Goal: Task Accomplishment & Management: Use online tool/utility

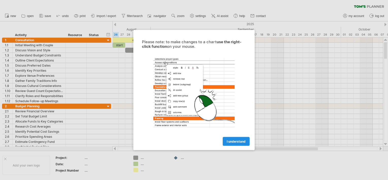
click at [230, 141] on span "I understand" at bounding box center [236, 141] width 19 height 4
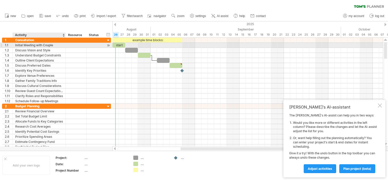
click at [51, 47] on div "Initial Meeting with Couple" at bounding box center [39, 45] width 48 height 5
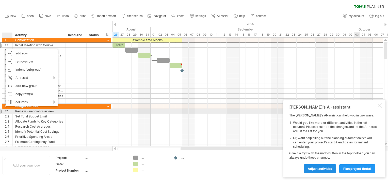
click at [328, 168] on span "Adjust activities" at bounding box center [319, 168] width 24 height 4
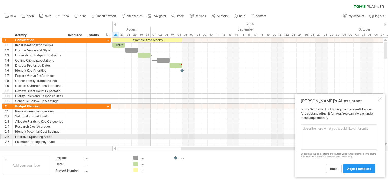
click at [324, 134] on textarea at bounding box center [338, 136] width 76 height 25
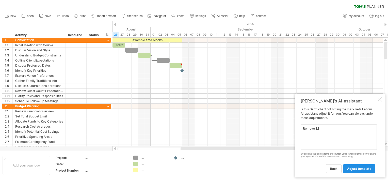
type textarea "Remove 1.1"
click at [352, 166] on link "adjust template" at bounding box center [359, 168] width 32 height 9
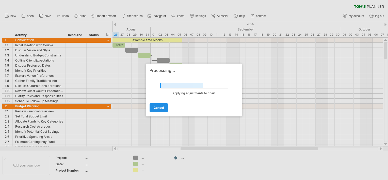
click at [165, 110] on link "cancel" at bounding box center [158, 107] width 18 height 9
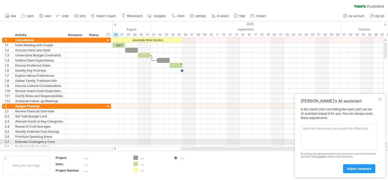
click at [312, 139] on textarea at bounding box center [338, 136] width 76 height 25
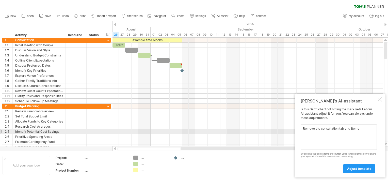
click at [361, 129] on textarea "Remove the consultation tab and items" at bounding box center [338, 136] width 76 height 25
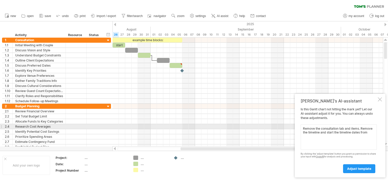
drag, startPoint x: 373, startPoint y: 133, endPoint x: 361, endPoint y: 127, distance: 13.7
click at [361, 127] on textarea "Remove the consultation tab and items. Remove the timeline and start the timeli…" at bounding box center [338, 136] width 76 height 25
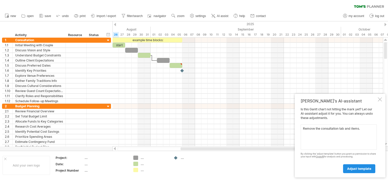
type textarea "Remove the consultation tab and items."
click at [363, 166] on link "adjust template" at bounding box center [359, 168] width 32 height 9
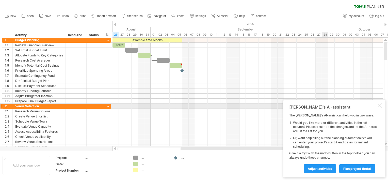
click at [381, 106] on div at bounding box center [379, 105] width 4 height 4
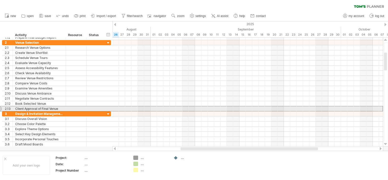
click at [3, 107] on div "2.13" at bounding box center [7, 108] width 10 height 5
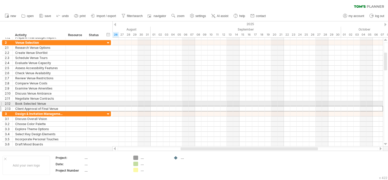
click at [3, 103] on div "2.12" at bounding box center [7, 103] width 10 height 5
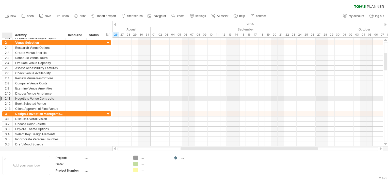
click at [4, 98] on div "2.11" at bounding box center [7, 98] width 10 height 5
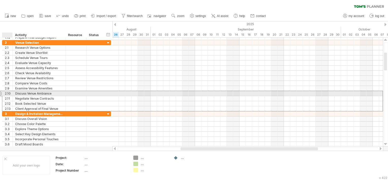
click at [4, 91] on div "2.10" at bounding box center [7, 93] width 10 height 5
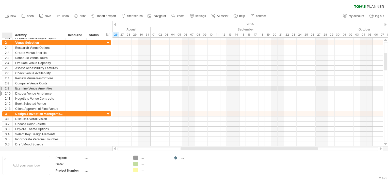
click at [5, 86] on div "2.9" at bounding box center [9, 88] width 8 height 5
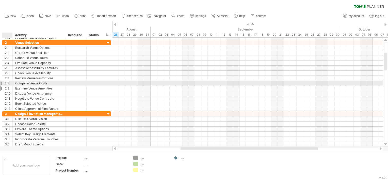
click at [5, 81] on div "2.8" at bounding box center [9, 83] width 8 height 5
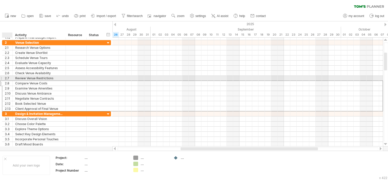
click at [5, 76] on div "2.7" at bounding box center [9, 78] width 8 height 5
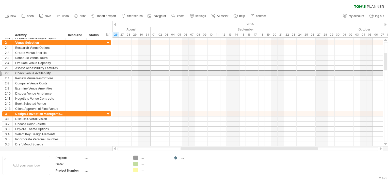
click at [2, 71] on div "2.6" at bounding box center [7, 73] width 10 height 5
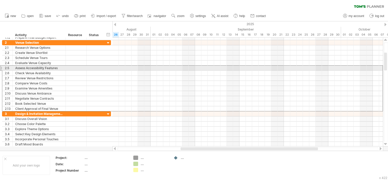
click at [3, 67] on div "2.5" at bounding box center [7, 67] width 10 height 5
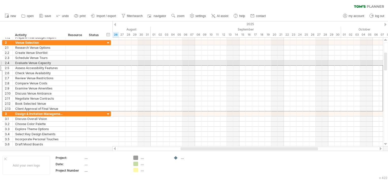
click at [3, 62] on div "2.4" at bounding box center [7, 62] width 10 height 5
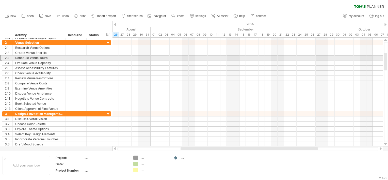
click at [3, 56] on div "2.3" at bounding box center [7, 57] width 10 height 5
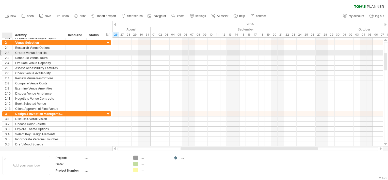
click at [4, 50] on div "2.2" at bounding box center [7, 52] width 10 height 5
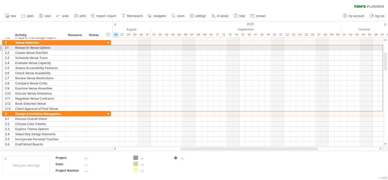
click at [3, 47] on div "2.1" at bounding box center [7, 47] width 10 height 5
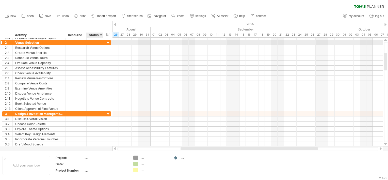
click at [108, 43] on div at bounding box center [108, 43] width 5 height 5
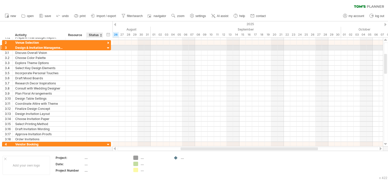
click at [108, 47] on div at bounding box center [108, 48] width 5 height 5
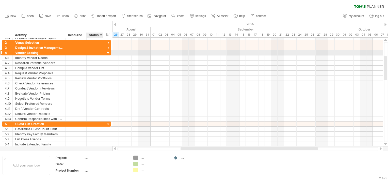
click at [108, 53] on div at bounding box center [108, 53] width 5 height 5
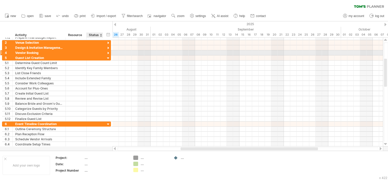
click at [109, 53] on div at bounding box center [108, 53] width 5 height 5
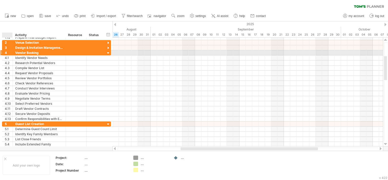
click at [4, 51] on div "4" at bounding box center [7, 52] width 10 height 5
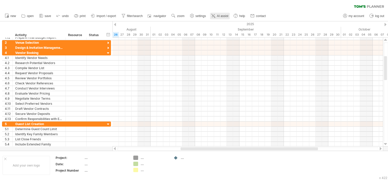
click at [214, 14] on icon at bounding box center [213, 15] width 5 height 5
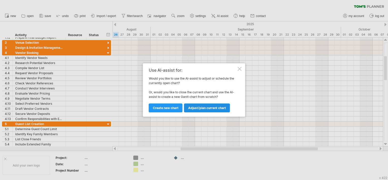
click at [211, 108] on span "Adjust/plan current chart" at bounding box center [207, 108] width 38 height 4
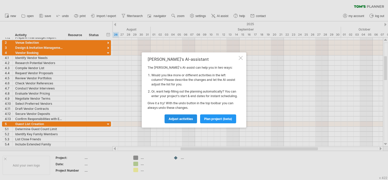
click at [192, 120] on span "Adjust activities" at bounding box center [180, 119] width 24 height 4
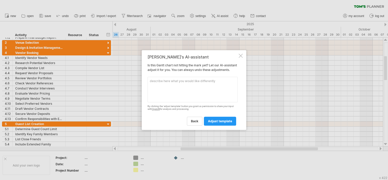
click at [197, 97] on textarea at bounding box center [192, 89] width 90 height 25
type textarea "remove venue selection tab and activities"
click at [216, 125] on link "adjust template" at bounding box center [220, 120] width 32 height 9
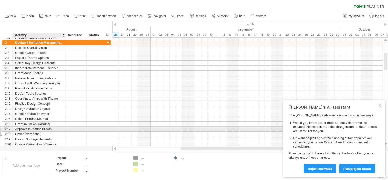
click at [59, 131] on div "Order Invitations" at bounding box center [39, 133] width 48 height 5
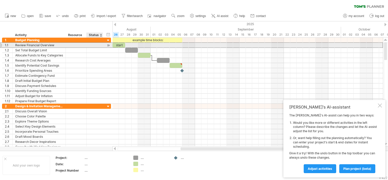
click at [103, 44] on div "**********" at bounding box center [56, 44] width 109 height 5
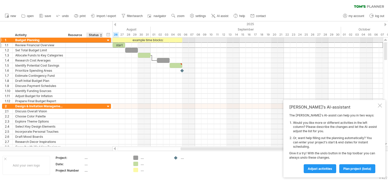
click at [108, 41] on div at bounding box center [108, 40] width 5 height 5
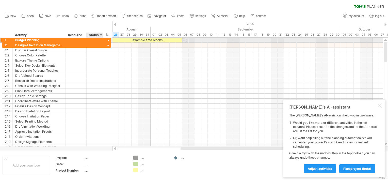
click at [108, 41] on div at bounding box center [108, 40] width 5 height 5
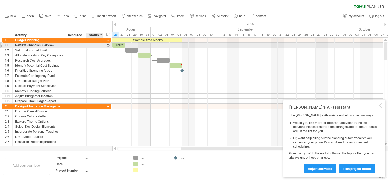
click at [108, 46] on div at bounding box center [108, 45] width 5 height 5
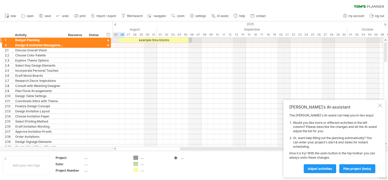
click at [108, 40] on div at bounding box center [108, 40] width 5 height 5
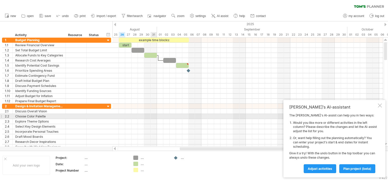
click at [153, 115] on div at bounding box center [247, 116] width 270 height 5
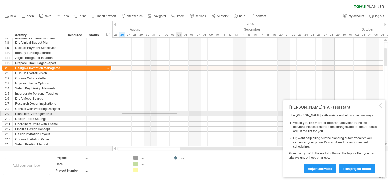
drag, startPoint x: 122, startPoint y: 113, endPoint x: 177, endPoint y: 112, distance: 54.8
click at [177, 112] on div at bounding box center [247, 113] width 270 height 5
click at [122, 112] on div at bounding box center [247, 113] width 270 height 5
click at [130, 112] on div at bounding box center [247, 113] width 270 height 5
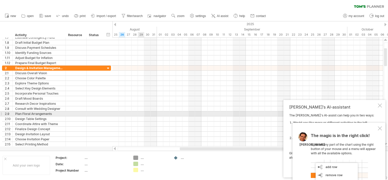
click at [142, 113] on div at bounding box center [247, 113] width 270 height 5
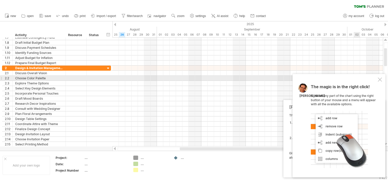
click at [379, 80] on div at bounding box center [379, 79] width 4 height 4
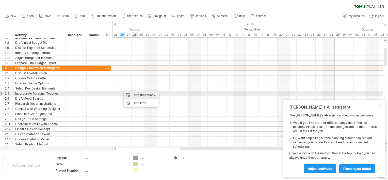
click at [136, 95] on div "add time block" at bounding box center [141, 95] width 35 height 8
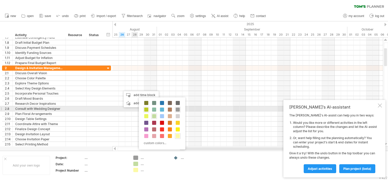
click at [145, 110] on span at bounding box center [146, 109] width 4 height 4
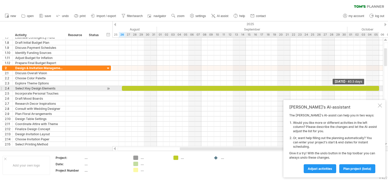
drag, startPoint x: 128, startPoint y: 89, endPoint x: 379, endPoint y: 87, distance: 250.6
click at [379, 87] on span at bounding box center [379, 88] width 2 height 5
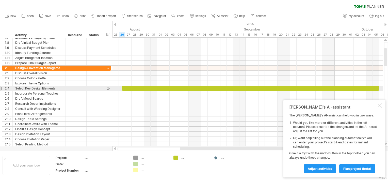
click at [124, 87] on div at bounding box center [250, 88] width 257 height 5
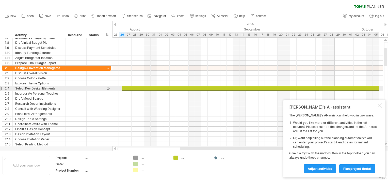
click at [124, 87] on div at bounding box center [250, 88] width 257 height 5
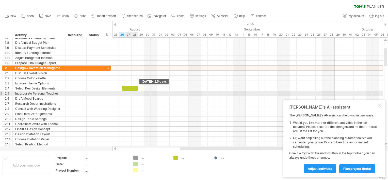
drag, startPoint x: 378, startPoint y: 88, endPoint x: 138, endPoint y: 91, distance: 240.5
click at [138, 91] on div "example time blocks: start [DATE] - 2.5 days [DATE]" at bounding box center [247, 92] width 270 height 109
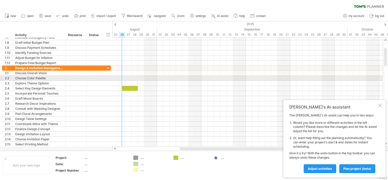
click at [123, 77] on div at bounding box center [247, 78] width 270 height 5
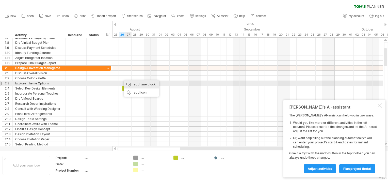
click at [140, 84] on div "add time block" at bounding box center [141, 84] width 35 height 8
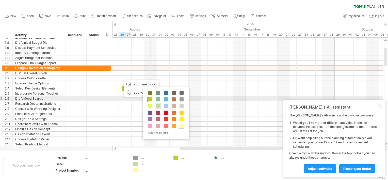
click at [151, 98] on span at bounding box center [150, 99] width 4 height 4
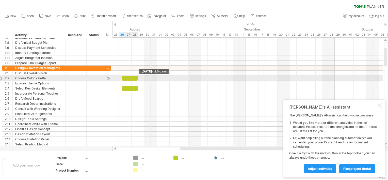
drag, startPoint x: 128, startPoint y: 78, endPoint x: 137, endPoint y: 78, distance: 9.6
click at [137, 78] on span at bounding box center [138, 78] width 2 height 5
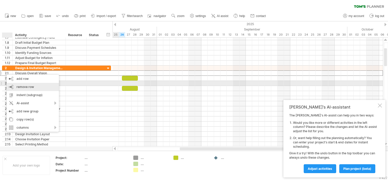
click at [29, 85] on span "remove row" at bounding box center [25, 87] width 18 height 4
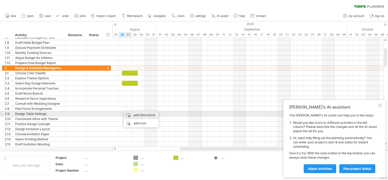
click at [138, 113] on div "add time block" at bounding box center [141, 115] width 35 height 8
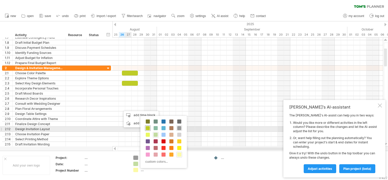
click at [146, 128] on span at bounding box center [148, 128] width 4 height 4
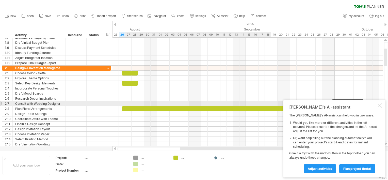
drag, startPoint x: 128, startPoint y: 108, endPoint x: 390, endPoint y: 77, distance: 264.1
click at [387, 77] on html "progress(100%) Trying to reach [DOMAIN_NAME] Connected again... 0% clear filter…" at bounding box center [194, 90] width 388 height 181
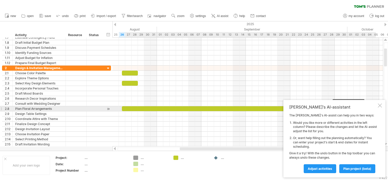
click at [377, 109] on div "[PERSON_NAME]'s AI-assistant The [PERSON_NAME]'s AI-assist can help you in two …" at bounding box center [334, 138] width 102 height 77
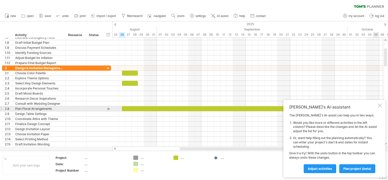
click at [378, 107] on div at bounding box center [379, 105] width 4 height 4
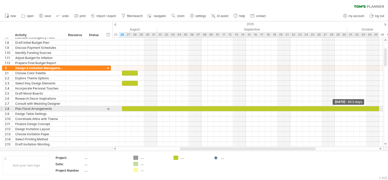
drag, startPoint x: 375, startPoint y: 107, endPoint x: 378, endPoint y: 108, distance: 3.7
click at [378, 108] on span at bounding box center [379, 108] width 2 height 5
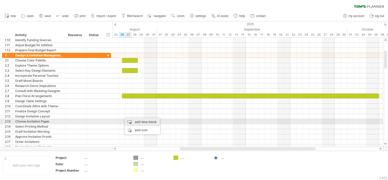
click at [136, 120] on div "add time block" at bounding box center [142, 122] width 35 height 8
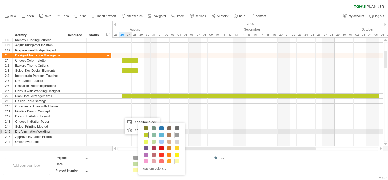
click at [147, 133] on span at bounding box center [146, 135] width 4 height 4
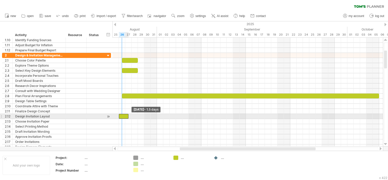
drag, startPoint x: 123, startPoint y: 115, endPoint x: 120, endPoint y: 115, distance: 2.8
click at [120, 115] on div at bounding box center [124, 116] width 10 height 5
drag, startPoint x: 128, startPoint y: 115, endPoint x: 125, endPoint y: 114, distance: 3.1
click at [125, 114] on span at bounding box center [125, 116] width 2 height 5
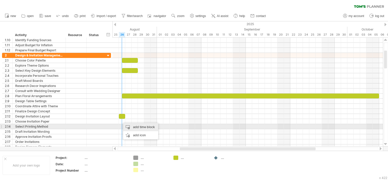
click at [131, 126] on div "add time block" at bounding box center [140, 127] width 35 height 8
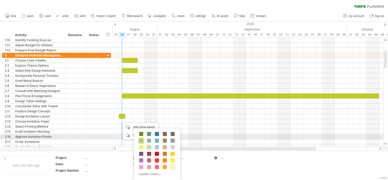
click at [140, 138] on span at bounding box center [141, 140] width 4 height 4
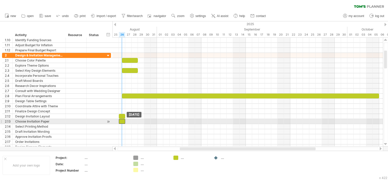
drag, startPoint x: 125, startPoint y: 121, endPoint x: 121, endPoint y: 121, distance: 3.8
click at [121, 121] on div at bounding box center [122, 121] width 6 height 5
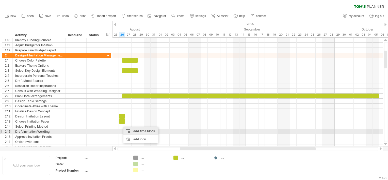
click at [131, 131] on div "add time block" at bounding box center [140, 131] width 35 height 8
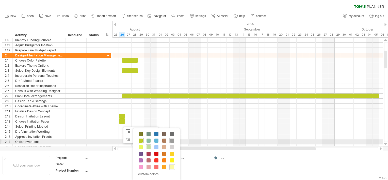
click at [142, 142] on div at bounding box center [141, 140] width 6 height 6
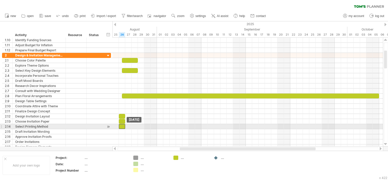
drag, startPoint x: 127, startPoint y: 127, endPoint x: 123, endPoint y: 127, distance: 3.6
click at [123, 127] on div at bounding box center [122, 126] width 6 height 5
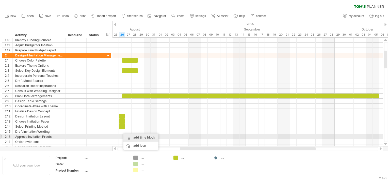
click at [130, 134] on div "add time block" at bounding box center [140, 137] width 35 height 8
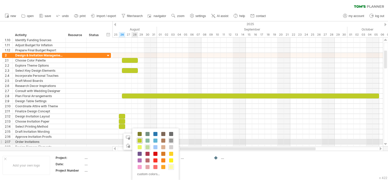
click at [139, 140] on span at bounding box center [139, 140] width 4 height 4
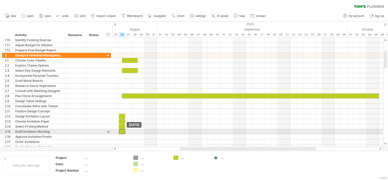
click at [123, 131] on div at bounding box center [122, 131] width 6 height 5
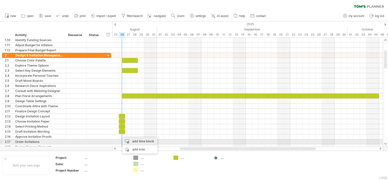
click at [137, 140] on div "add time block" at bounding box center [139, 141] width 35 height 8
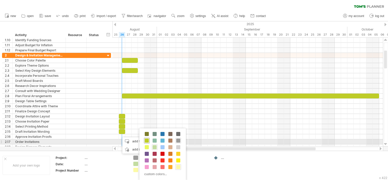
click at [145, 141] on span at bounding box center [147, 140] width 4 height 4
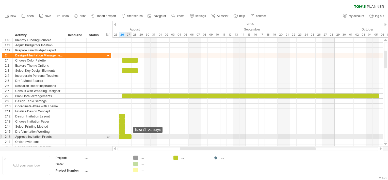
drag, startPoint x: 124, startPoint y: 136, endPoint x: 131, endPoint y: 136, distance: 6.4
click at [131, 136] on span at bounding box center [131, 136] width 2 height 5
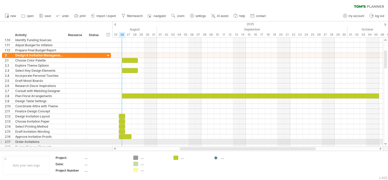
click at [120, 140] on div at bounding box center [247, 141] width 270 height 5
click at [120, 141] on div at bounding box center [247, 141] width 270 height 5
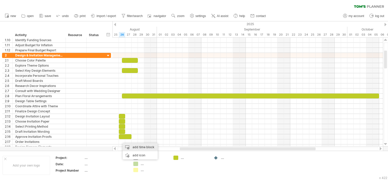
click at [132, 148] on div "add time block" at bounding box center [140, 147] width 35 height 8
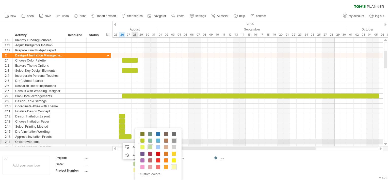
click at [143, 140] on span at bounding box center [142, 140] width 4 height 4
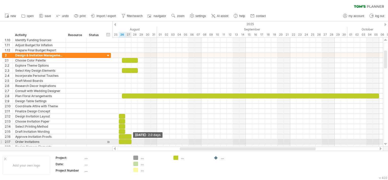
drag, startPoint x: 125, startPoint y: 140, endPoint x: 131, endPoint y: 141, distance: 6.3
click at [131, 141] on span at bounding box center [131, 141] width 2 height 5
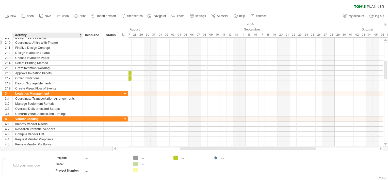
drag, startPoint x: 65, startPoint y: 36, endPoint x: 82, endPoint y: 41, distance: 17.6
click at [82, 41] on div "Trying to reach [DOMAIN_NAME] Connected again... 0% clear filter new 1" at bounding box center [194, 90] width 388 height 180
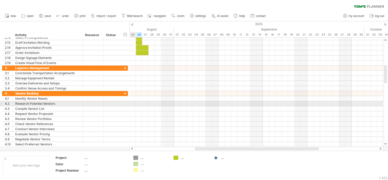
click at [132, 103] on div at bounding box center [255, 103] width 253 height 5
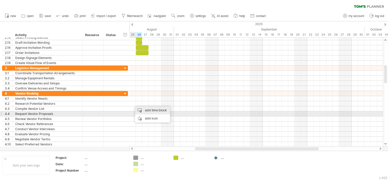
click at [153, 112] on div "add time block" at bounding box center [152, 110] width 35 height 8
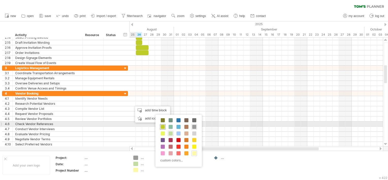
click at [161, 126] on span at bounding box center [163, 127] width 4 height 4
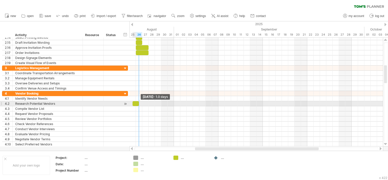
click at [140, 105] on div "example time blocks: start [DATE] - 1.0 days [DATE]" at bounding box center [255, 92] width 253 height 109
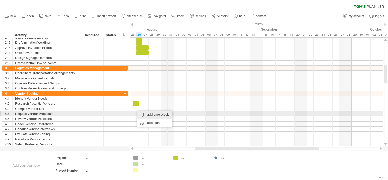
click at [142, 112] on div "add time block" at bounding box center [154, 114] width 35 height 8
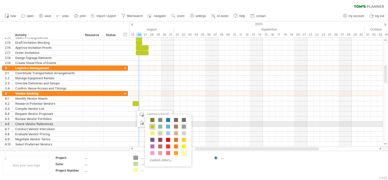
click at [152, 124] on span at bounding box center [152, 126] width 4 height 4
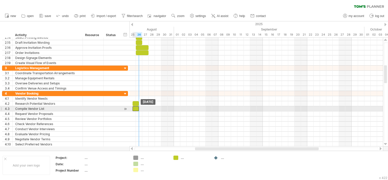
drag, startPoint x: 140, startPoint y: 108, endPoint x: 137, endPoint y: 108, distance: 3.0
click at [137, 108] on div at bounding box center [135, 108] width 6 height 5
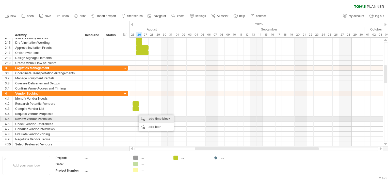
click at [150, 118] on div "add time block" at bounding box center [155, 118] width 35 height 8
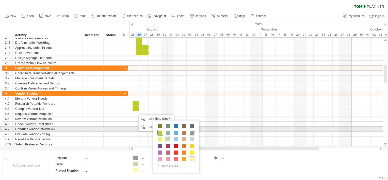
click at [159, 131] on span at bounding box center [160, 132] width 4 height 4
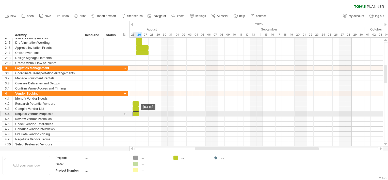
click at [134, 113] on div at bounding box center [135, 113] width 6 height 5
drag, startPoint x: 139, startPoint y: 114, endPoint x: 148, endPoint y: 115, distance: 9.0
click at [148, 115] on div "example time blocks: start [DATE] - 2.5 days [DATE]" at bounding box center [255, 92] width 253 height 109
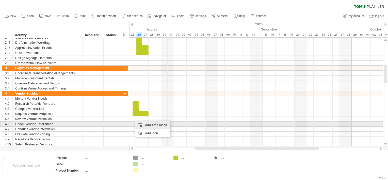
click at [150, 125] on div "add time block" at bounding box center [152, 125] width 35 height 8
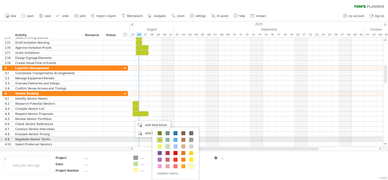
click at [161, 138] on span at bounding box center [160, 139] width 4 height 4
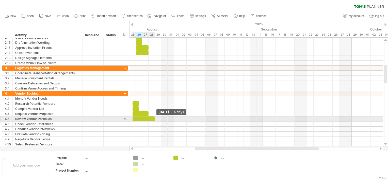
drag, startPoint x: 140, startPoint y: 117, endPoint x: 156, endPoint y: 117, distance: 16.7
click at [156, 117] on div "example time blocks: start [DATE] - 3.5 days [DATE]" at bounding box center [255, 92] width 253 height 109
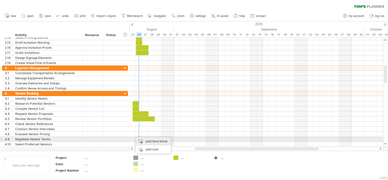
click at [146, 139] on div "add time block" at bounding box center [153, 141] width 35 height 8
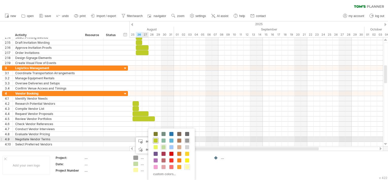
click at [153, 141] on span at bounding box center [155, 140] width 4 height 4
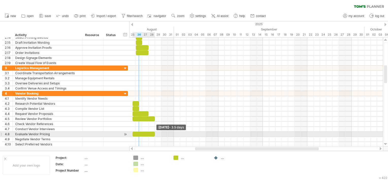
drag, startPoint x: 138, startPoint y: 133, endPoint x: 154, endPoint y: 133, distance: 16.2
click at [154, 133] on span at bounding box center [155, 133] width 2 height 5
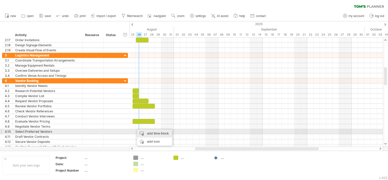
click at [158, 134] on div "add time block" at bounding box center [154, 133] width 35 height 8
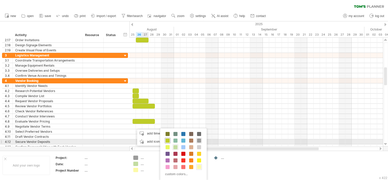
click at [170, 140] on div at bounding box center [168, 140] width 6 height 6
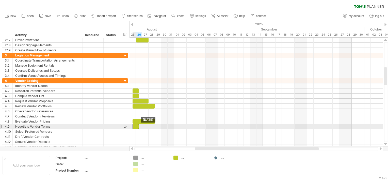
click at [135, 125] on div at bounding box center [135, 126] width 6 height 5
drag, startPoint x: 139, startPoint y: 126, endPoint x: 156, endPoint y: 126, distance: 16.7
click at [156, 126] on div "example time blocks: start [DATE] - 3.5 days [DATE]" at bounding box center [255, 92] width 253 height 109
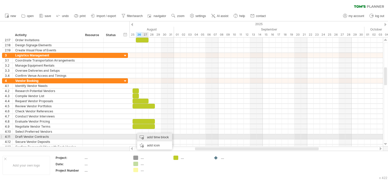
click at [151, 135] on div "add time block" at bounding box center [154, 137] width 35 height 8
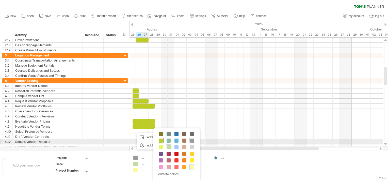
click at [162, 140] on span at bounding box center [161, 140] width 4 height 4
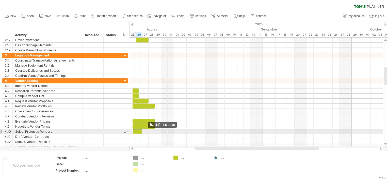
click at [133, 130] on span at bounding box center [133, 131] width 2 height 5
drag, startPoint x: 142, startPoint y: 131, endPoint x: 154, endPoint y: 132, distance: 11.7
click at [154, 132] on span at bounding box center [155, 131] width 2 height 5
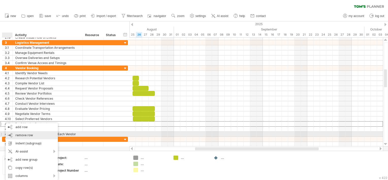
click at [29, 133] on div "remove row remove selected rows" at bounding box center [32, 135] width 52 height 8
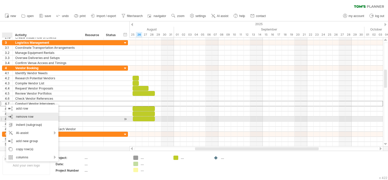
click at [35, 116] on div "remove row remove selected rows" at bounding box center [32, 116] width 52 height 8
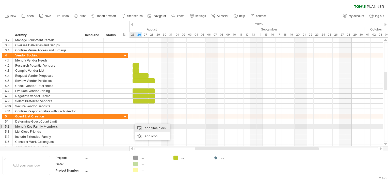
click at [143, 129] on div "add time block" at bounding box center [152, 128] width 35 height 8
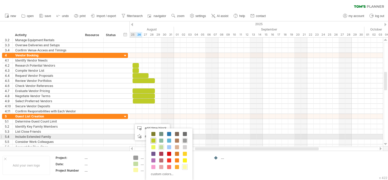
click at [152, 138] on span at bounding box center [153, 140] width 4 height 4
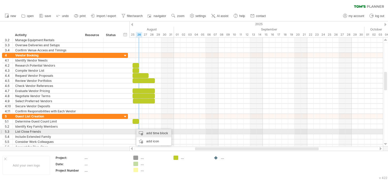
click at [144, 134] on div "add time block" at bounding box center [153, 133] width 35 height 8
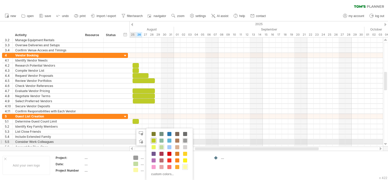
click at [154, 141] on span at bounding box center [153, 140] width 4 height 4
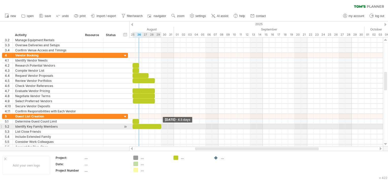
drag, startPoint x: 139, startPoint y: 126, endPoint x: 161, endPoint y: 128, distance: 22.7
click at [161, 128] on span at bounding box center [161, 126] width 2 height 5
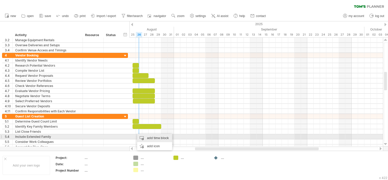
click at [149, 138] on div "add time block" at bounding box center [154, 138] width 35 height 8
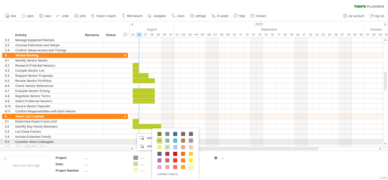
click at [159, 140] on span at bounding box center [159, 140] width 4 height 4
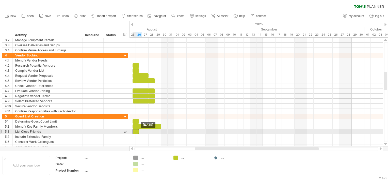
drag, startPoint x: 138, startPoint y: 130, endPoint x: 136, endPoint y: 130, distance: 2.8
click at [136, 130] on div at bounding box center [135, 131] width 6 height 5
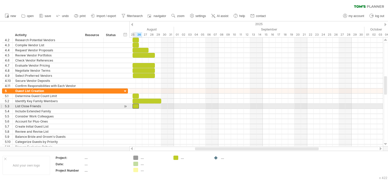
click at [134, 106] on div at bounding box center [135, 105] width 6 height 5
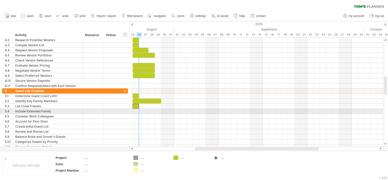
scroll to position [0, 189]
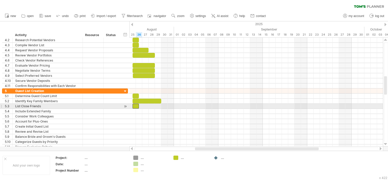
click at [136, 106] on div "**********" at bounding box center [135, 105] width 6 height 5
click at [136, 107] on div "**********" at bounding box center [135, 105] width 6 height 5
click at [137, 105] on div "**********" at bounding box center [135, 105] width 6 height 5
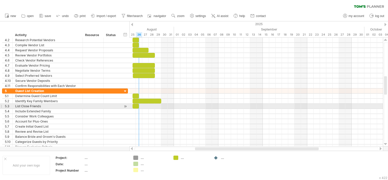
click at [137, 105] on div "**********" at bounding box center [135, 105] width 6 height 5
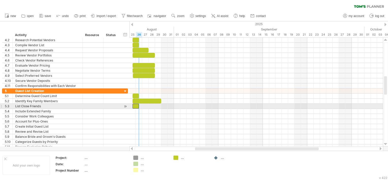
click at [136, 105] on div "**********" at bounding box center [135, 105] width 6 height 5
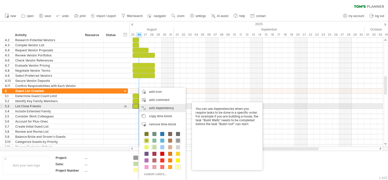
scroll to position [0, 0]
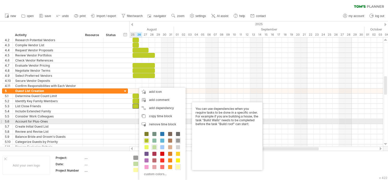
click at [121, 119] on div "**********" at bounding box center [65, 121] width 126 height 5
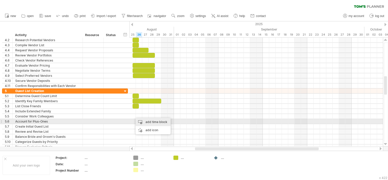
click at [151, 121] on div "add time block" at bounding box center [152, 122] width 35 height 8
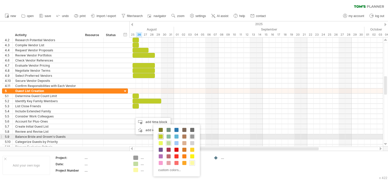
click at [161, 135] on span at bounding box center [161, 136] width 4 height 4
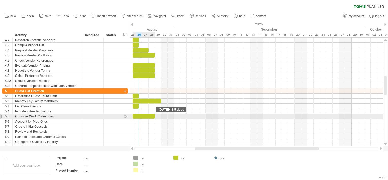
drag, startPoint x: 139, startPoint y: 117, endPoint x: 154, endPoint y: 117, distance: 15.5
click at [154, 117] on span at bounding box center [155, 116] width 2 height 5
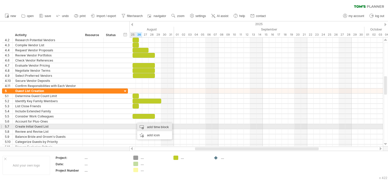
click at [154, 128] on div "add time block" at bounding box center [154, 127] width 35 height 8
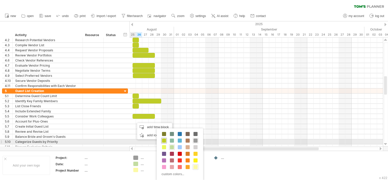
click at [163, 139] on span at bounding box center [164, 140] width 4 height 4
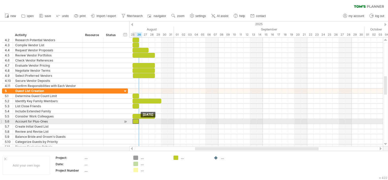
click at [135, 120] on div at bounding box center [135, 121] width 6 height 5
drag, startPoint x: 138, startPoint y: 120, endPoint x: 155, endPoint y: 122, distance: 17.0
click at [155, 122] on span at bounding box center [155, 121] width 2 height 5
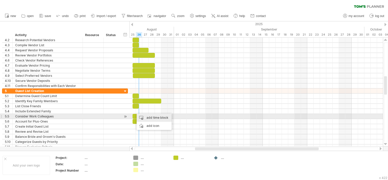
click at [145, 117] on div "add time block" at bounding box center [153, 117] width 35 height 8
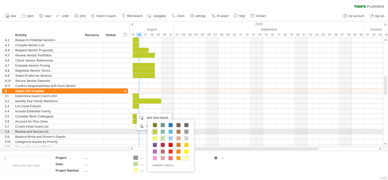
click at [153, 131] on span at bounding box center [155, 131] width 4 height 4
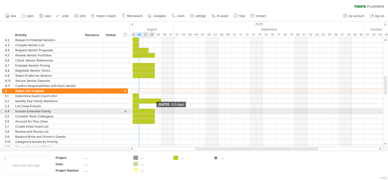
drag, startPoint x: 139, startPoint y: 110, endPoint x: 154, endPoint y: 112, distance: 15.4
click at [154, 112] on span at bounding box center [155, 111] width 2 height 5
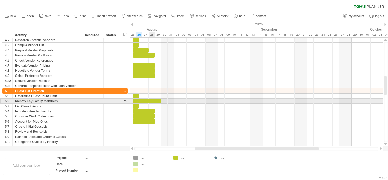
click at [150, 99] on div at bounding box center [146, 100] width 29 height 5
drag, startPoint x: 160, startPoint y: 100, endPoint x: 155, endPoint y: 100, distance: 5.6
click at [155, 100] on span at bounding box center [155, 100] width 2 height 5
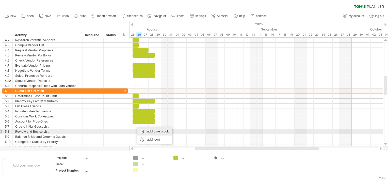
click at [151, 131] on div "add time block" at bounding box center [154, 131] width 35 height 8
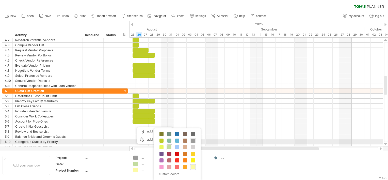
click at [162, 139] on span at bounding box center [161, 140] width 4 height 4
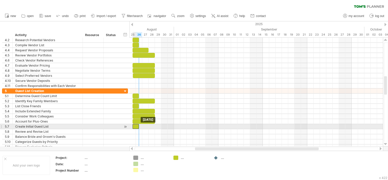
click at [135, 127] on div at bounding box center [135, 126] width 6 height 5
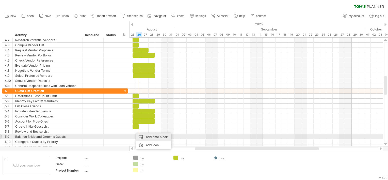
click at [149, 137] on div "add time block" at bounding box center [153, 137] width 35 height 8
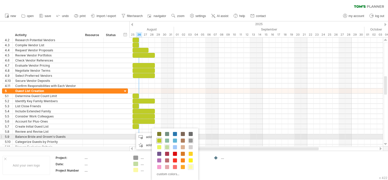
click at [160, 139] on span at bounding box center [159, 140] width 4 height 4
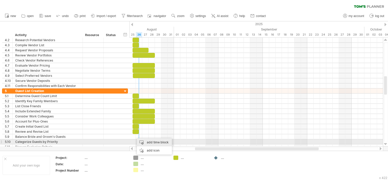
click at [149, 142] on div "add time block" at bounding box center [154, 142] width 35 height 8
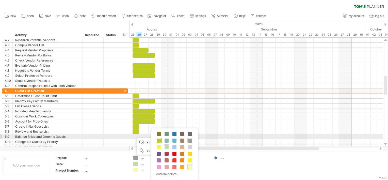
click at [158, 139] on span at bounding box center [158, 140] width 4 height 4
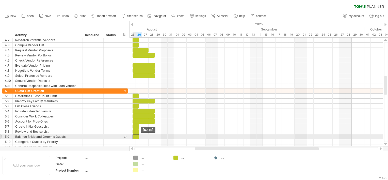
drag, startPoint x: 139, startPoint y: 135, endPoint x: 136, endPoint y: 135, distance: 2.8
click at [136, 135] on div at bounding box center [135, 136] width 6 height 5
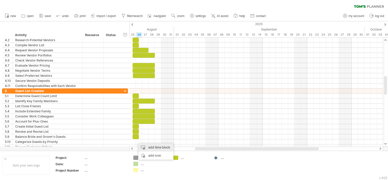
click at [151, 148] on div "add time block" at bounding box center [155, 147] width 35 height 8
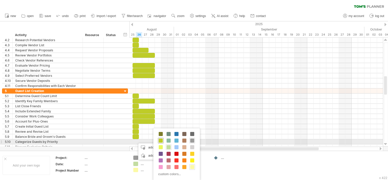
click at [160, 141] on span at bounding box center [161, 140] width 4 height 4
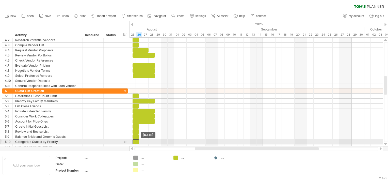
click at [135, 140] on div at bounding box center [135, 141] width 6 height 5
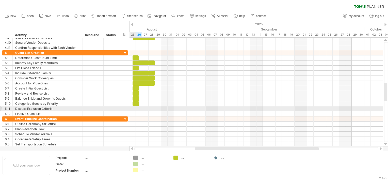
click at [132, 108] on div at bounding box center [255, 108] width 253 height 5
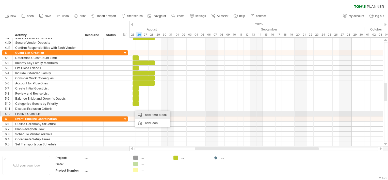
click at [154, 114] on div "add time block" at bounding box center [152, 115] width 35 height 8
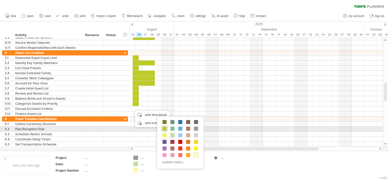
click at [163, 128] on span at bounding box center [164, 128] width 4 height 4
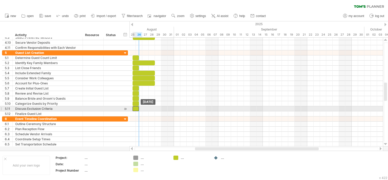
click at [137, 109] on div at bounding box center [135, 108] width 6 height 5
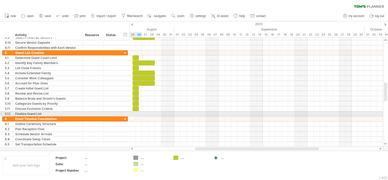
click at [135, 114] on div at bounding box center [255, 113] width 253 height 5
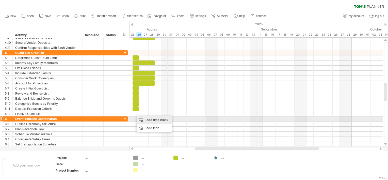
click at [147, 121] on div "add time block" at bounding box center [153, 120] width 35 height 8
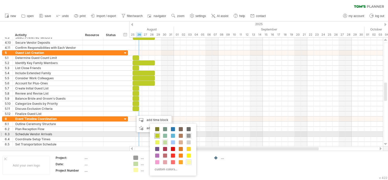
click at [157, 134] on span at bounding box center [157, 135] width 4 height 4
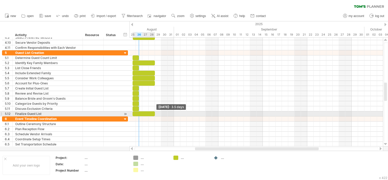
drag, startPoint x: 138, startPoint y: 112, endPoint x: 154, endPoint y: 114, distance: 16.1
click at [154, 114] on span at bounding box center [155, 113] width 2 height 5
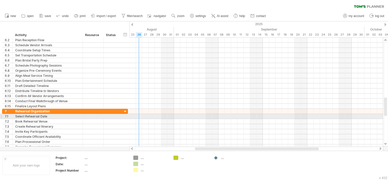
click at [137, 116] on div at bounding box center [255, 116] width 253 height 5
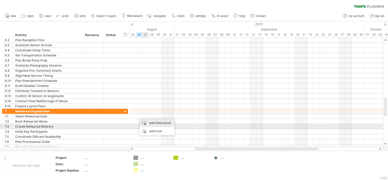
click at [153, 124] on div "add time block" at bounding box center [156, 123] width 35 height 8
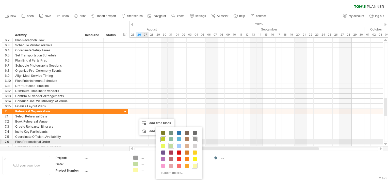
click at [164, 139] on span at bounding box center [163, 139] width 4 height 4
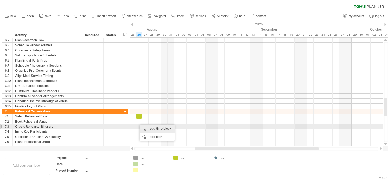
click at [148, 128] on div "add time block" at bounding box center [157, 128] width 35 height 8
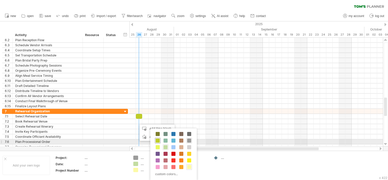
click at [158, 141] on span at bounding box center [157, 140] width 4 height 4
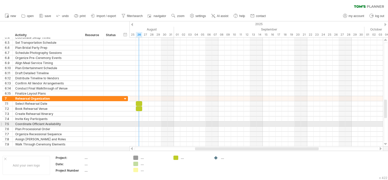
click at [136, 123] on div at bounding box center [255, 123] width 253 height 5
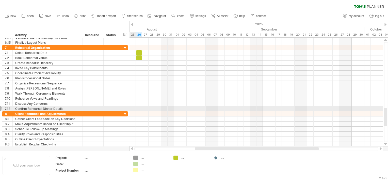
click at [3, 108] on div "7.12" at bounding box center [7, 108] width 10 height 5
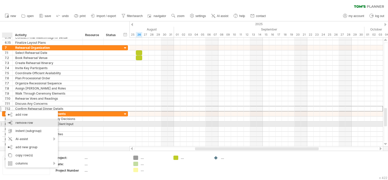
click at [31, 121] on span "remove row" at bounding box center [24, 122] width 18 height 4
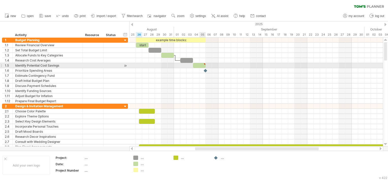
type textarea "**********"
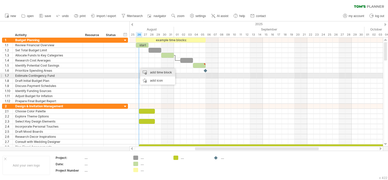
click at [153, 73] on div "add time block" at bounding box center [157, 72] width 35 height 8
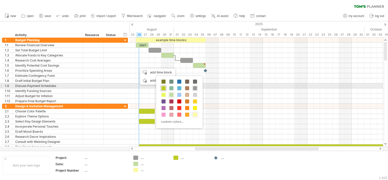
click at [163, 88] on span at bounding box center [163, 88] width 4 height 4
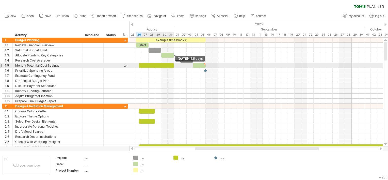
drag, startPoint x: 145, startPoint y: 66, endPoint x: 172, endPoint y: 68, distance: 27.9
click at [172, 68] on div "example time blocks: start [DATE] - 5.5 days [DATE]" at bounding box center [255, 92] width 253 height 109
click at [157, 65] on div at bounding box center [156, 65] width 35 height 5
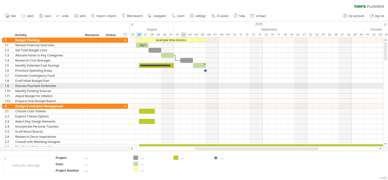
click at [184, 83] on div at bounding box center [255, 85] width 253 height 5
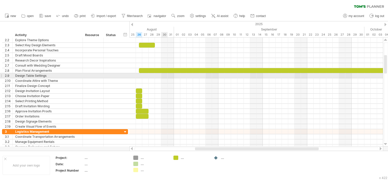
click at [163, 75] on div at bounding box center [255, 75] width 253 height 5
